Goal: Find specific page/section: Find specific page/section

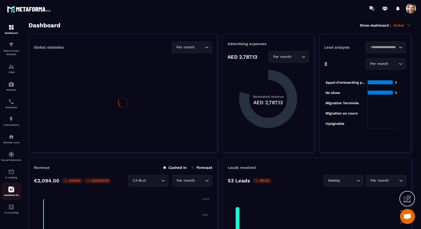
click at [10, 197] on p "Assistant AI" at bounding box center [11, 195] width 20 height 3
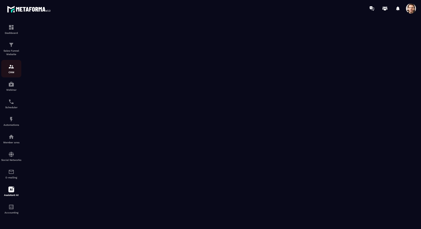
click at [10, 69] on img at bounding box center [11, 67] width 6 height 6
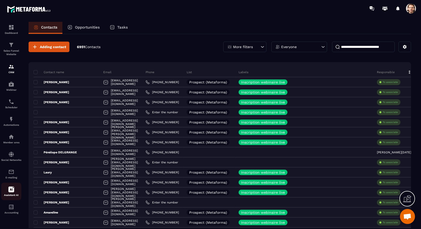
click at [10, 193] on icon at bounding box center [11, 190] width 6 height 6
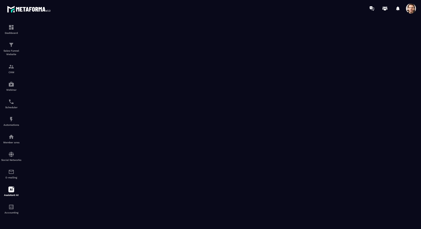
click at [413, 8] on span at bounding box center [411, 9] width 10 height 10
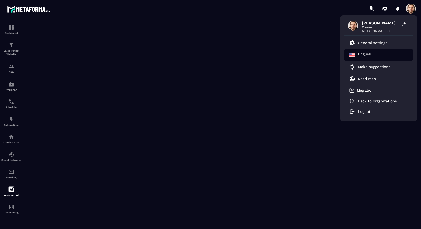
click at [372, 54] on div "English" at bounding box center [378, 55] width 69 height 12
